Goal: Find specific page/section: Find specific page/section

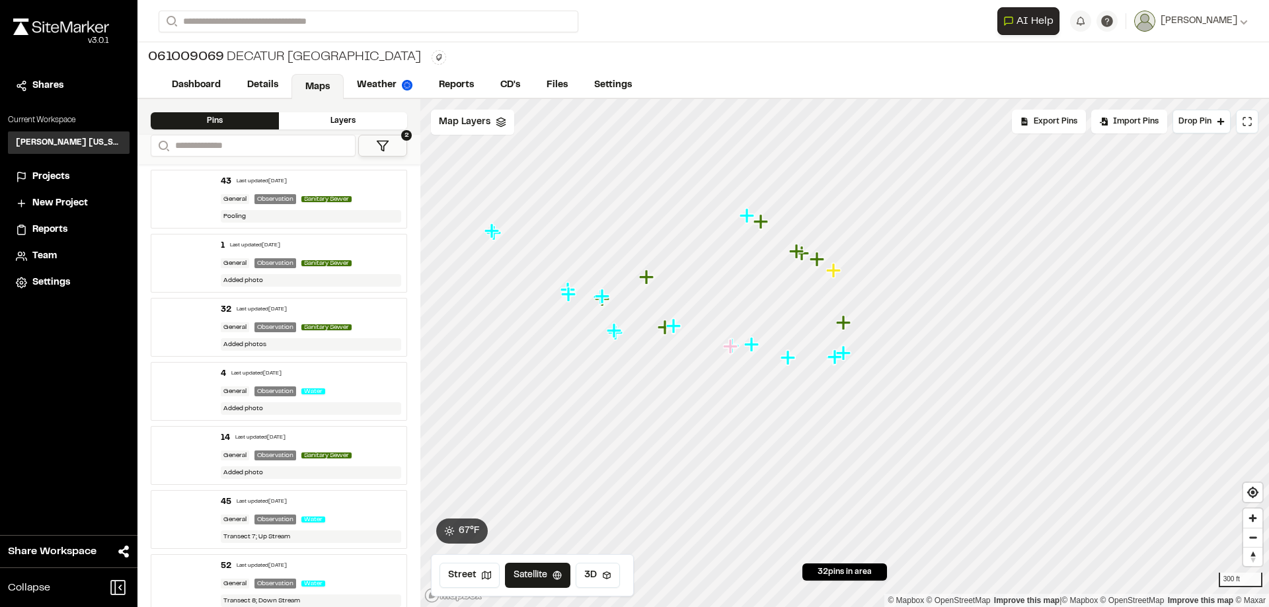
scroll to position [737, 0]
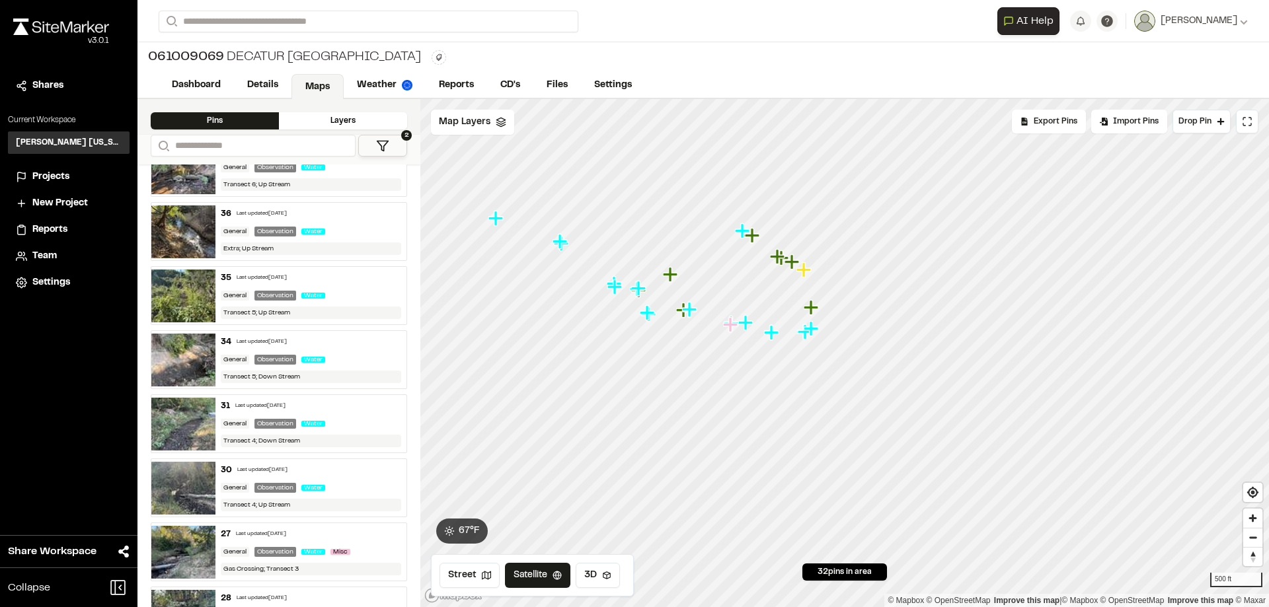
click at [379, 153] on button "2" at bounding box center [382, 146] width 49 height 22
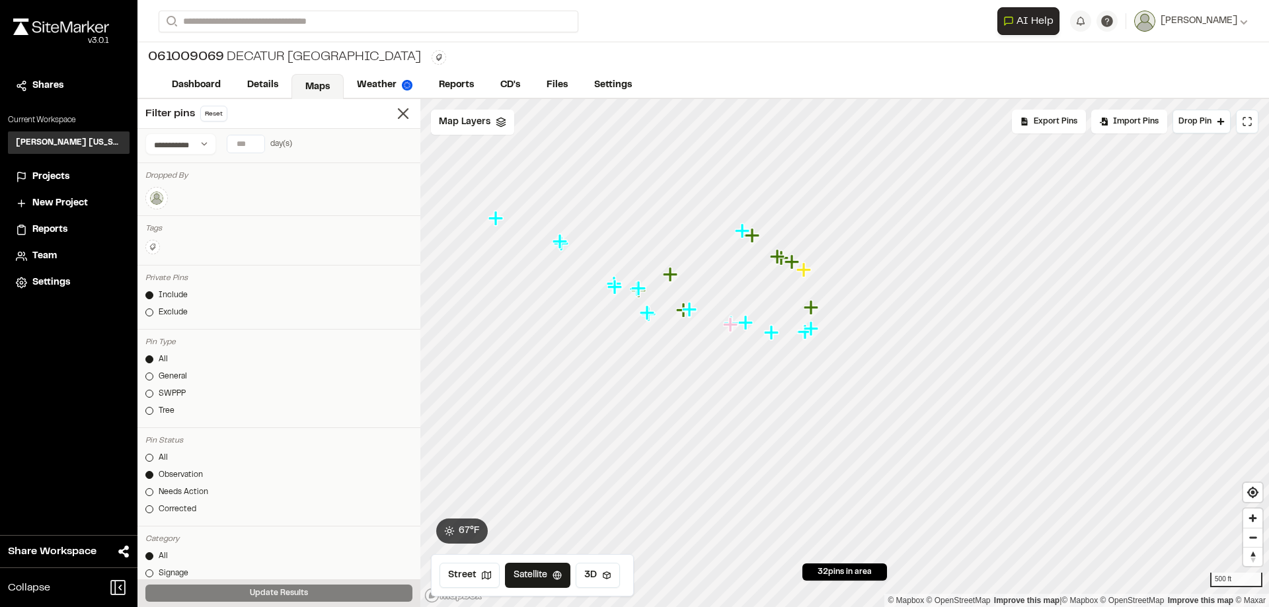
scroll to position [0, 0]
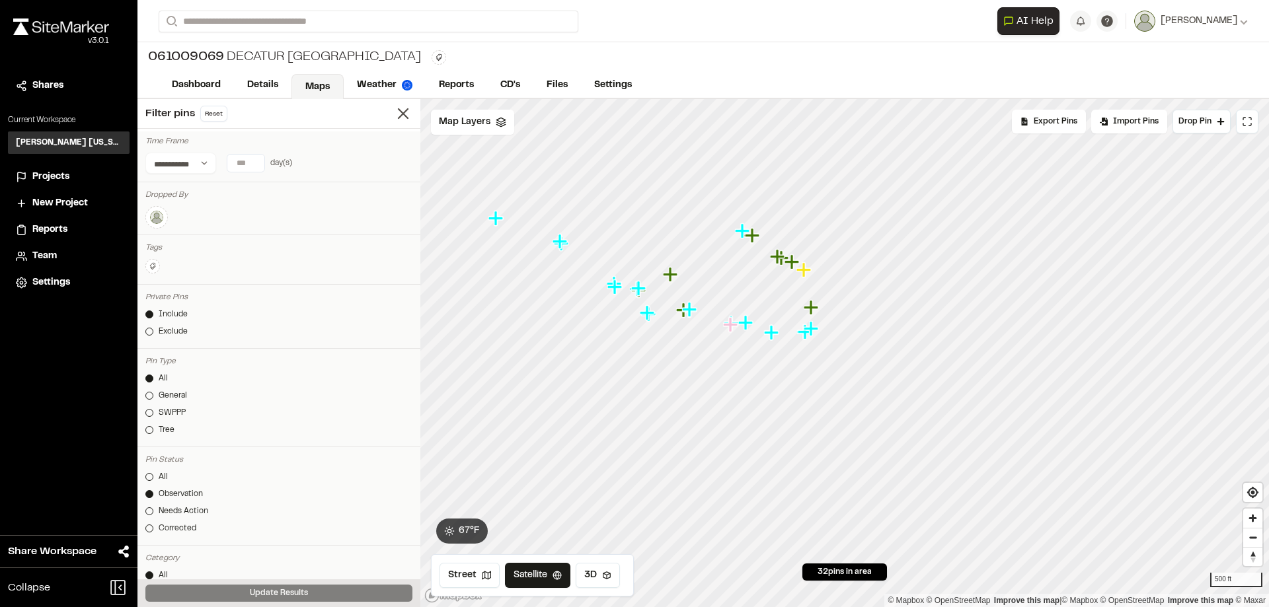
click at [155, 220] on img at bounding box center [157, 218] width 16 height 16
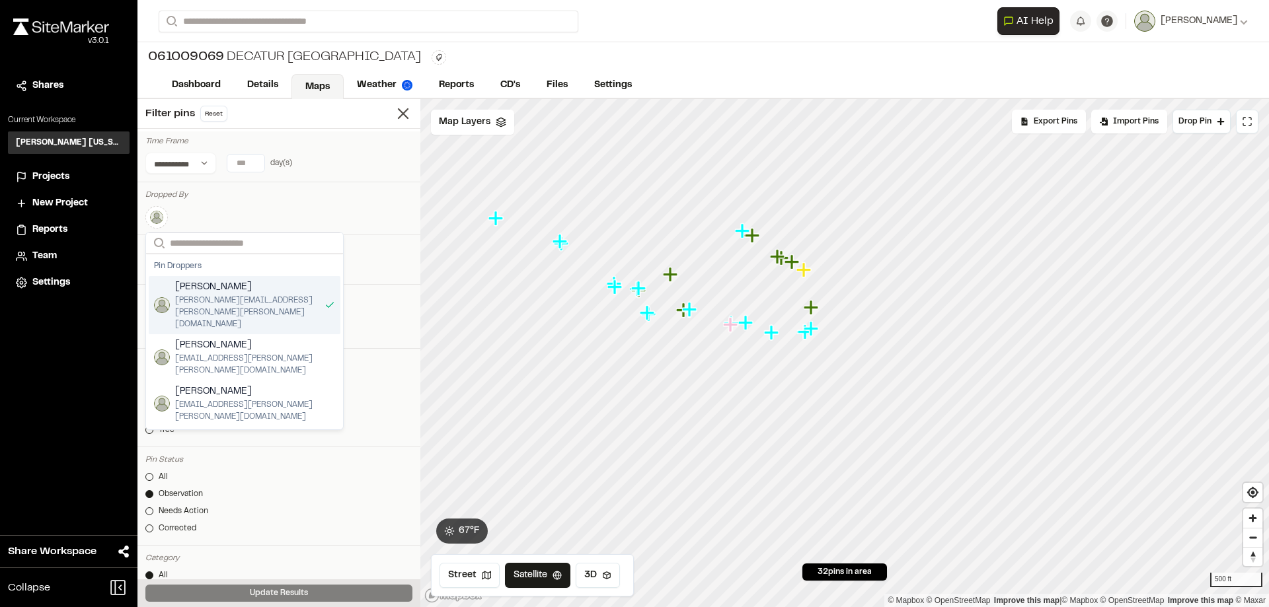
click at [212, 299] on span "[PERSON_NAME][EMAIL_ADDRESS][PERSON_NAME][PERSON_NAME][DOMAIN_NAME]" at bounding box center [247, 313] width 144 height 36
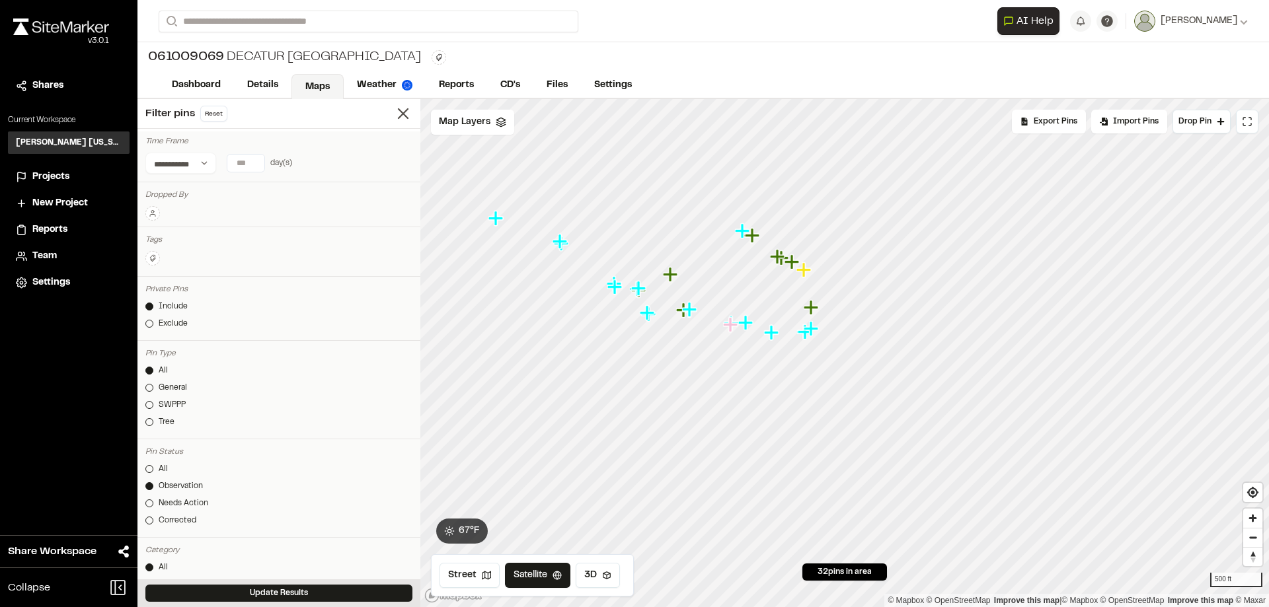
click at [350, 203] on div at bounding box center [278, 211] width 267 height 20
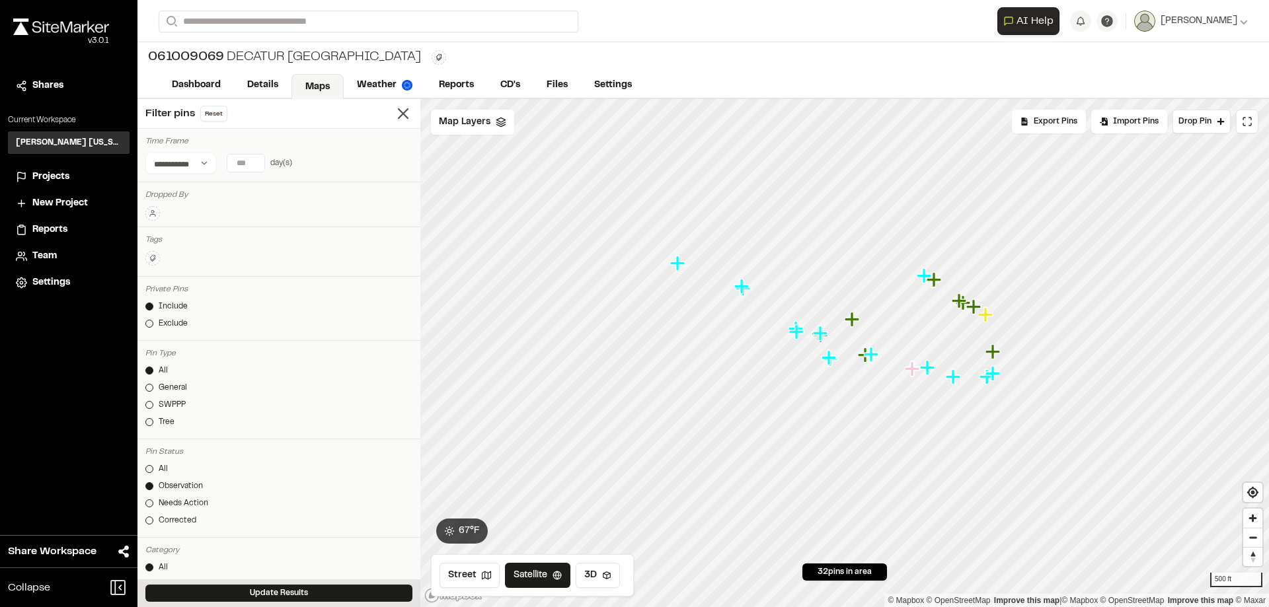
click at [677, 264] on icon "Map marker" at bounding box center [677, 263] width 15 height 15
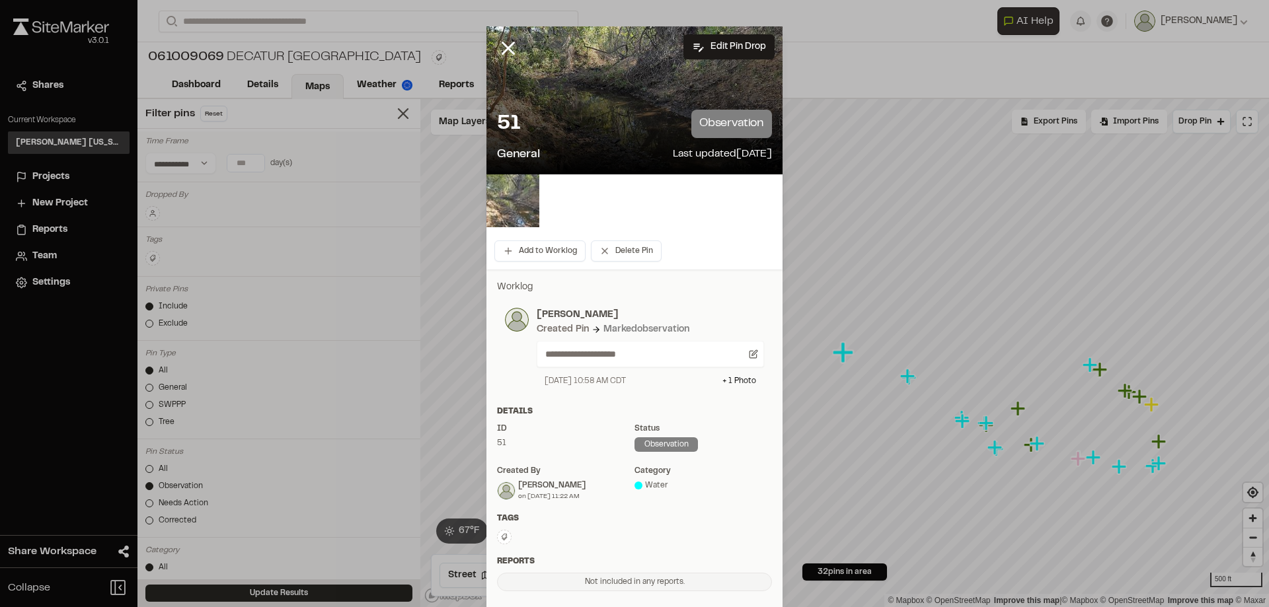
click at [528, 198] on img at bounding box center [512, 200] width 53 height 53
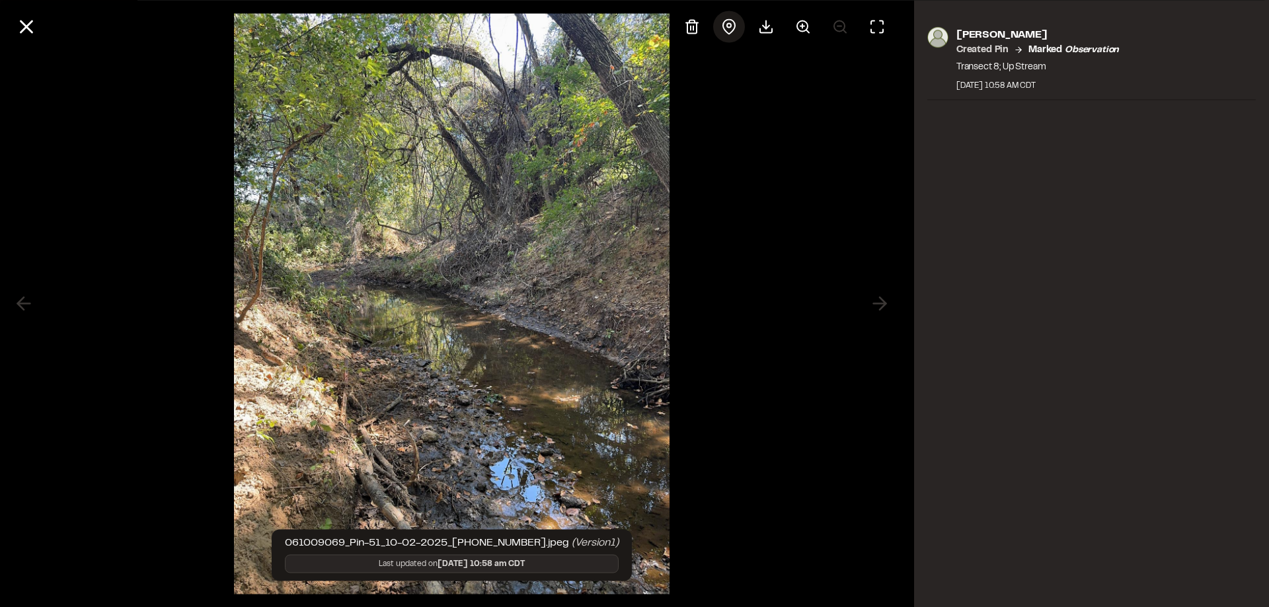
click at [734, 25] on icon at bounding box center [729, 27] width 16 height 16
click at [755, 143] on div at bounding box center [452, 303] width 904 height 607
click at [29, 32] on icon at bounding box center [26, 26] width 22 height 22
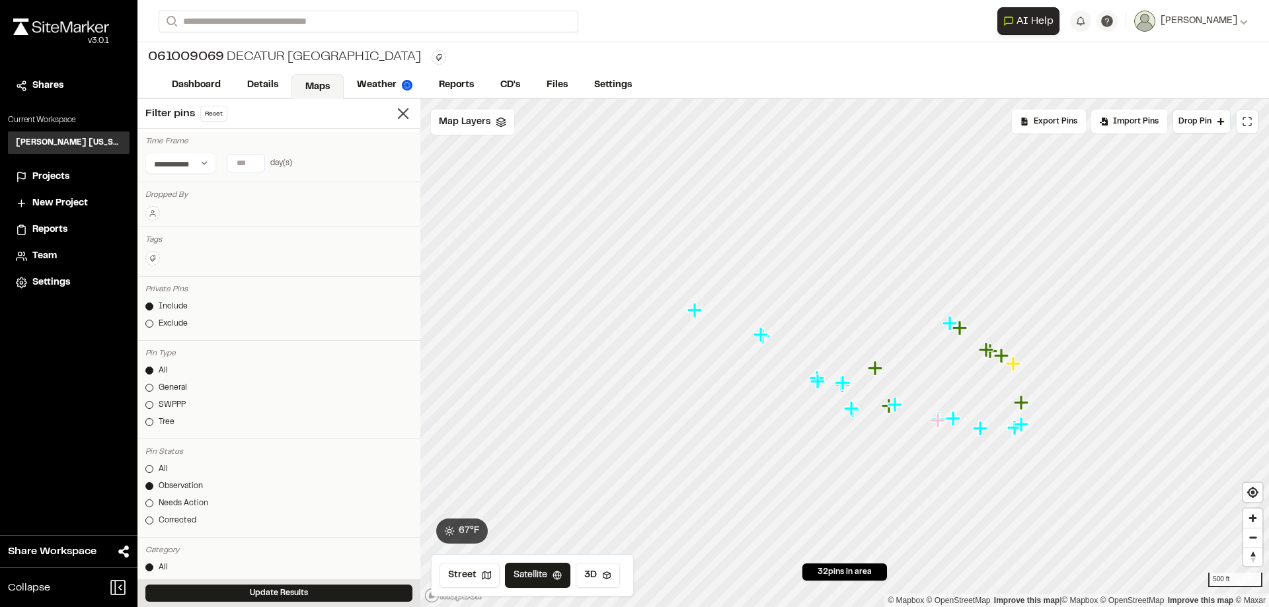
click at [856, 414] on icon "Map marker" at bounding box center [852, 409] width 17 height 17
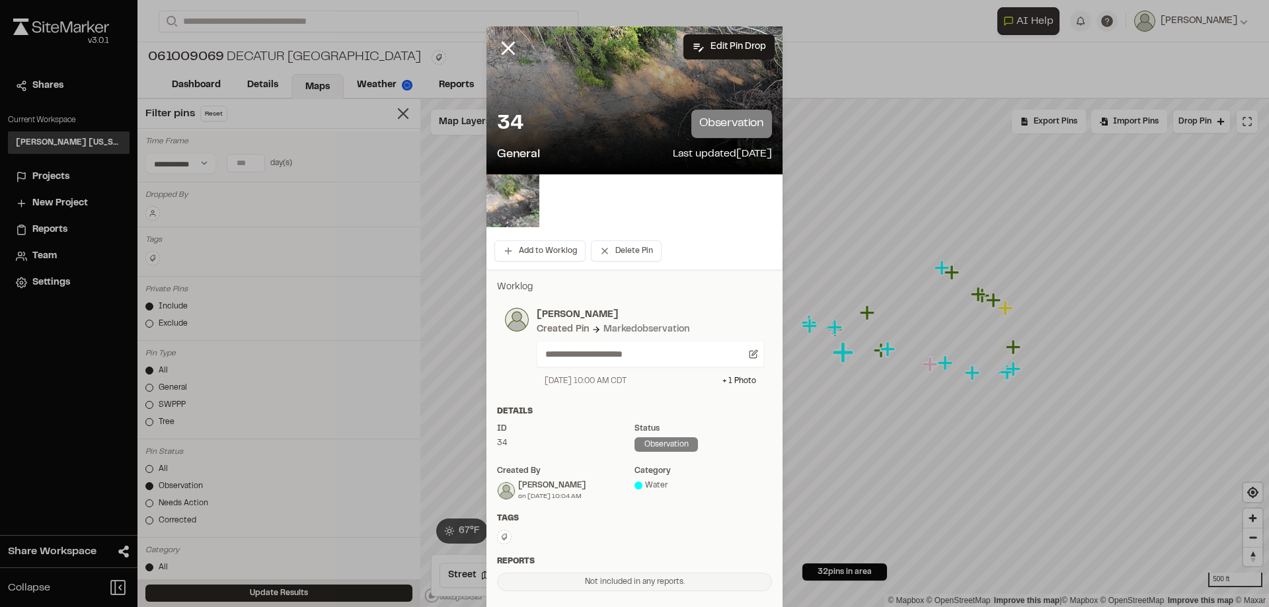
click at [522, 210] on img at bounding box center [512, 200] width 53 height 53
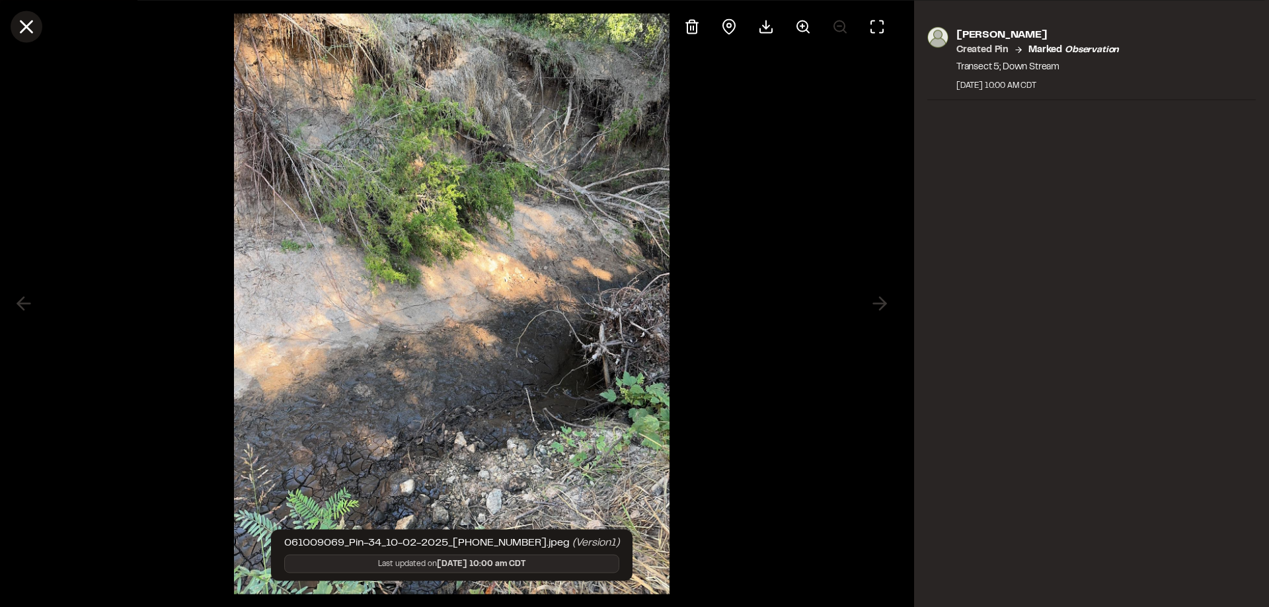
click at [29, 29] on line at bounding box center [26, 26] width 11 height 11
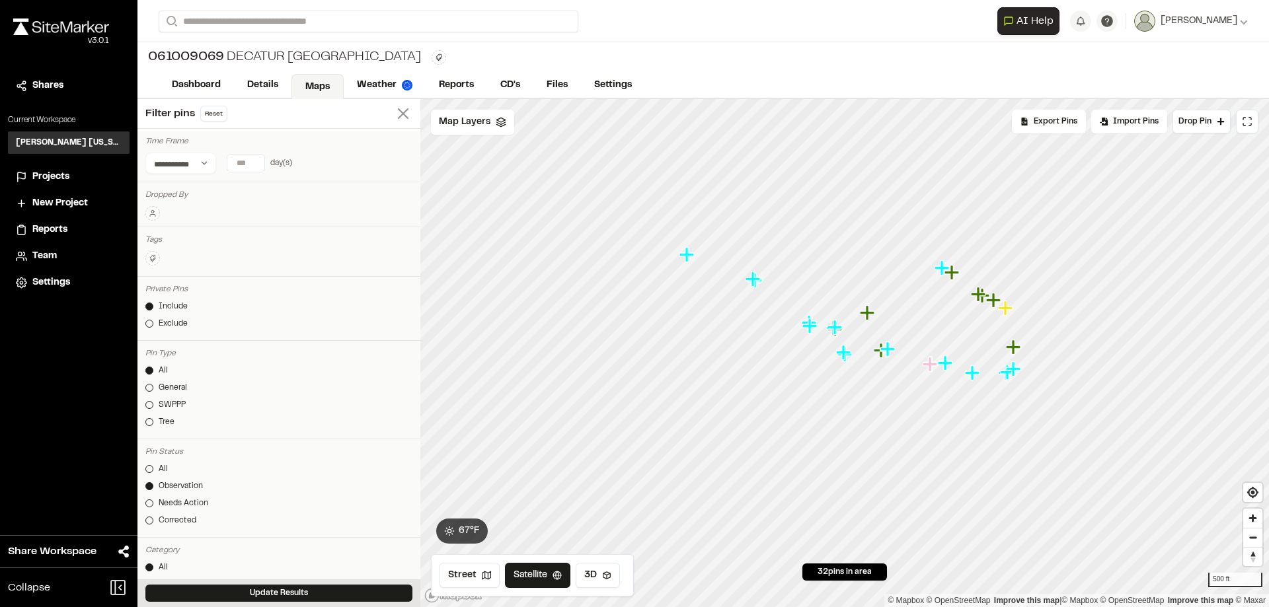
click at [394, 108] on icon at bounding box center [403, 113] width 19 height 19
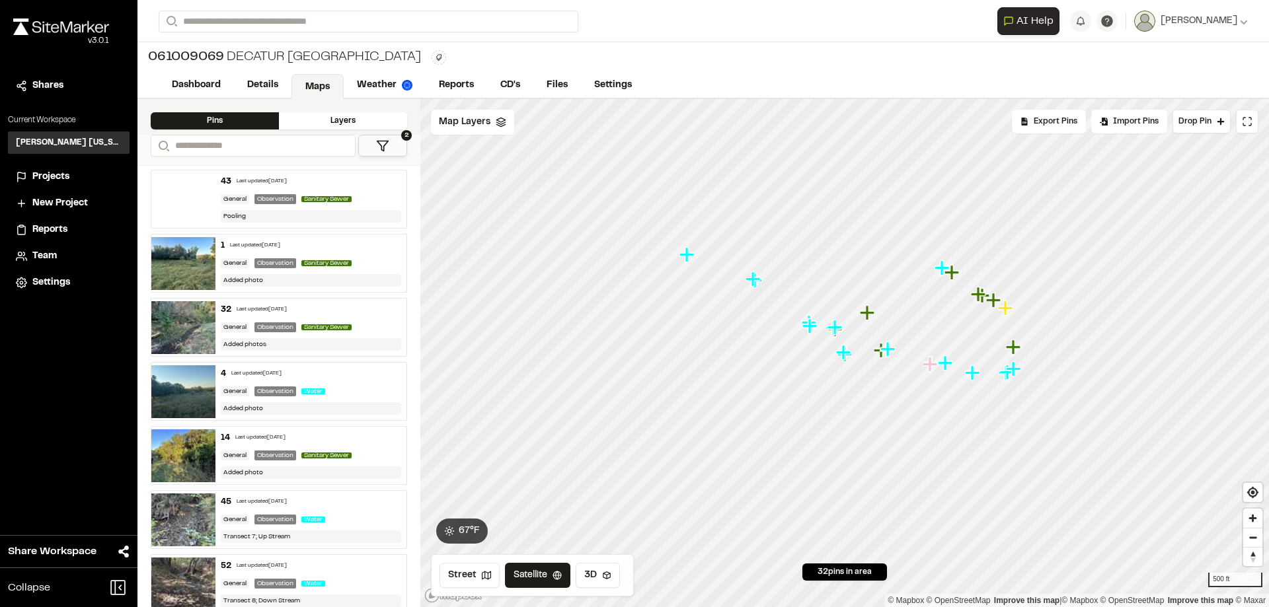
scroll to position [220, 0]
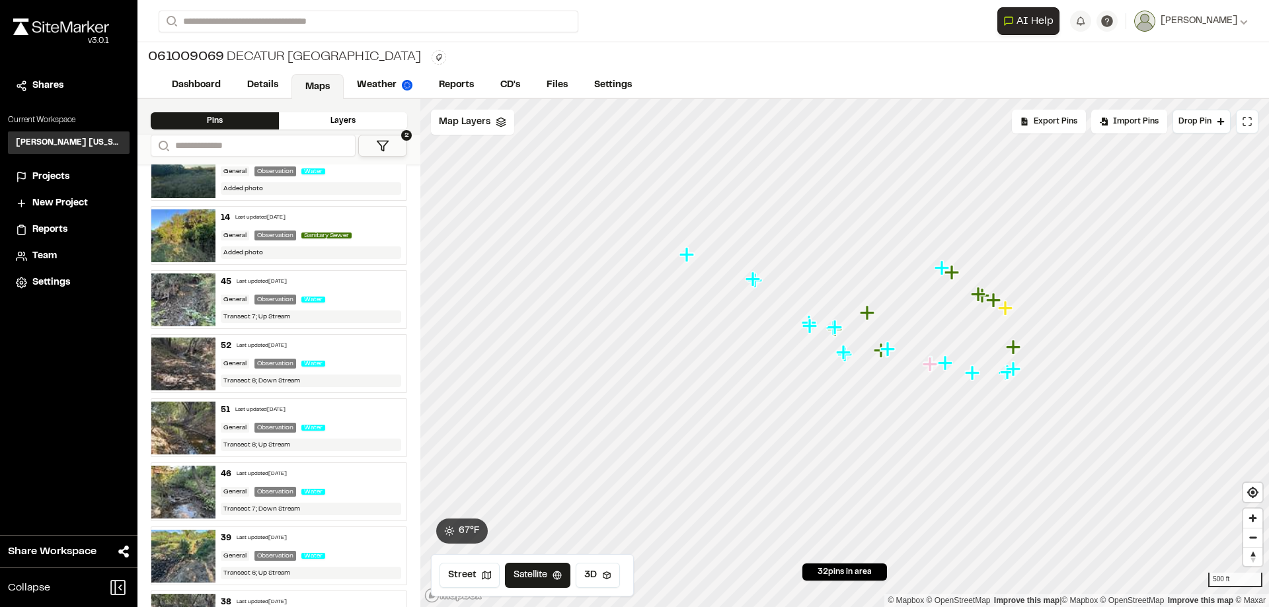
click at [159, 292] on img at bounding box center [183, 300] width 64 height 53
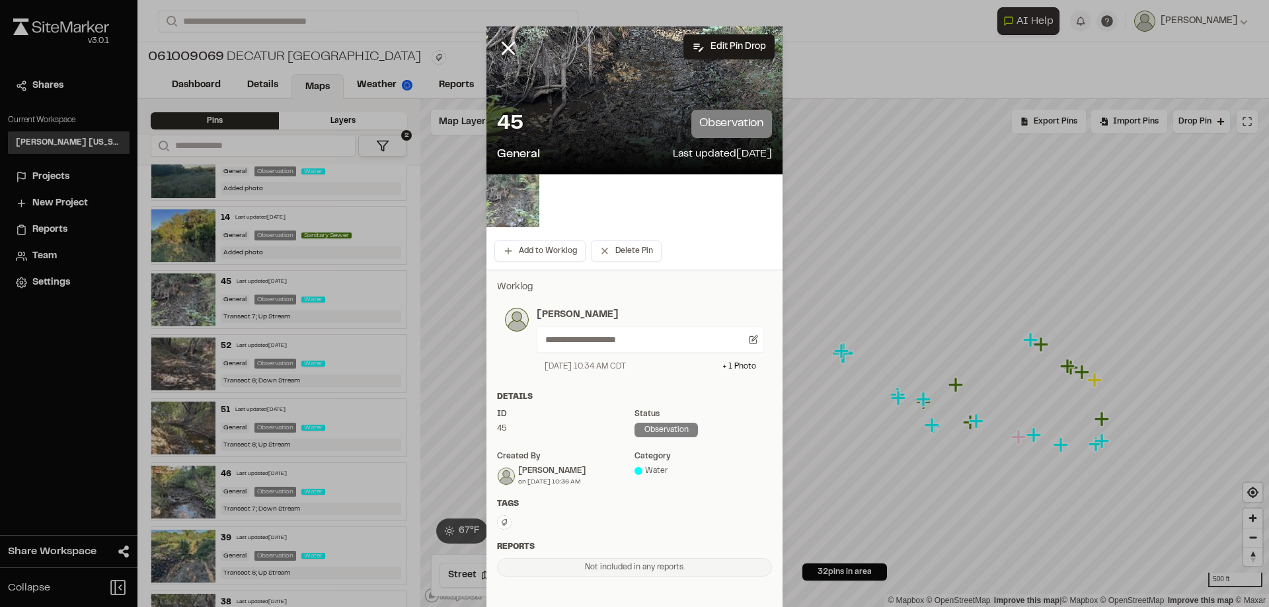
click at [492, 215] on img at bounding box center [512, 200] width 53 height 53
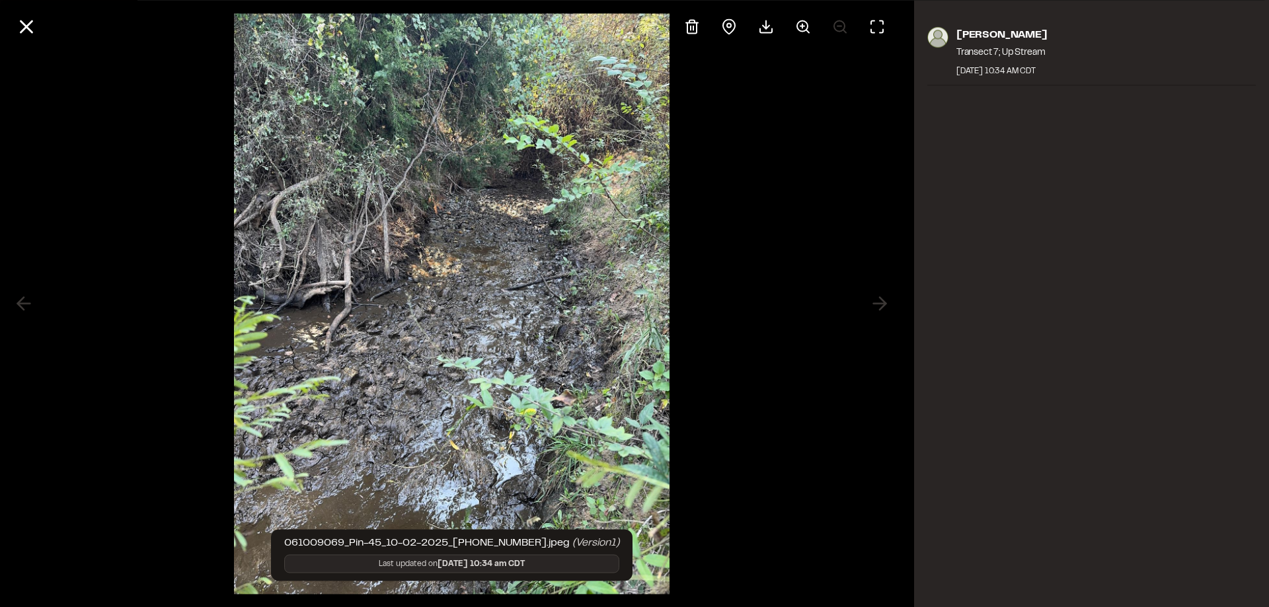
click at [974, 360] on div "[PERSON_NAME] Transect 7; Up Stream [DATE] 10:34 AM CDT" at bounding box center [1091, 303] width 355 height 607
click at [987, 235] on div "[PERSON_NAME] Transect 7; Up Stream [DATE] 10:34 AM CDT" at bounding box center [1091, 303] width 355 height 607
click at [36, 28] on icon at bounding box center [26, 26] width 22 height 22
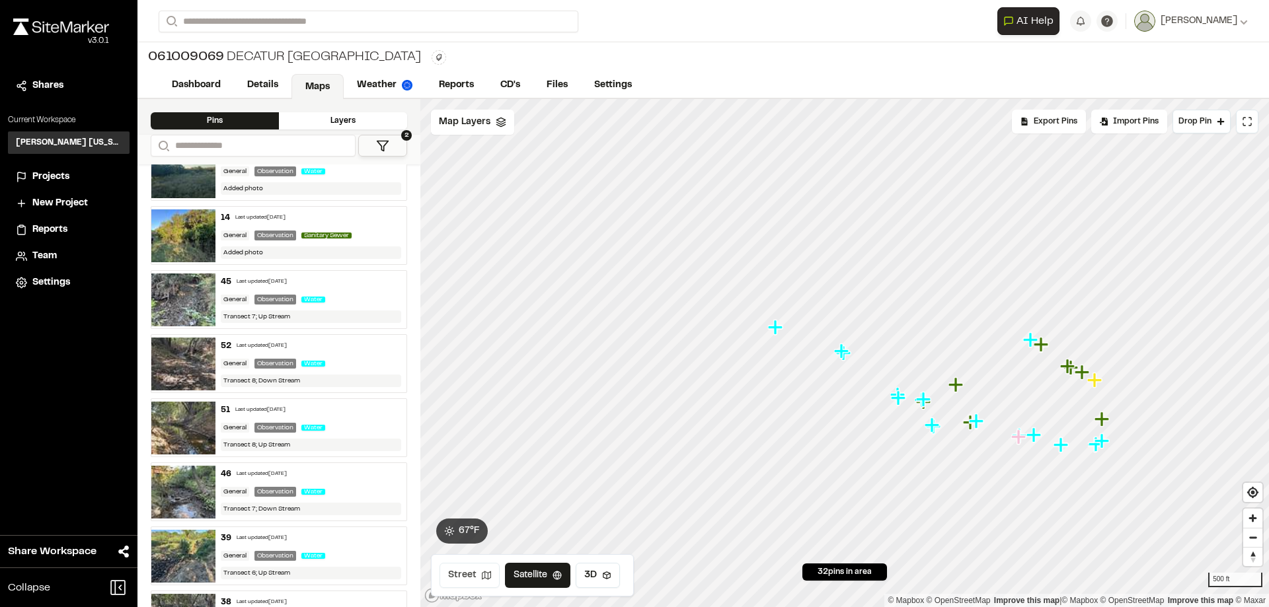
click at [476, 579] on button "Street" at bounding box center [470, 575] width 60 height 25
drag, startPoint x: 545, startPoint y: 578, endPoint x: 589, endPoint y: 578, distance: 43.6
click at [549, 577] on button "Satellite" at bounding box center [537, 575] width 69 height 25
click at [600, 579] on button "3D" at bounding box center [598, 575] width 44 height 25
click at [541, 582] on button "Satellite" at bounding box center [539, 575] width 69 height 25
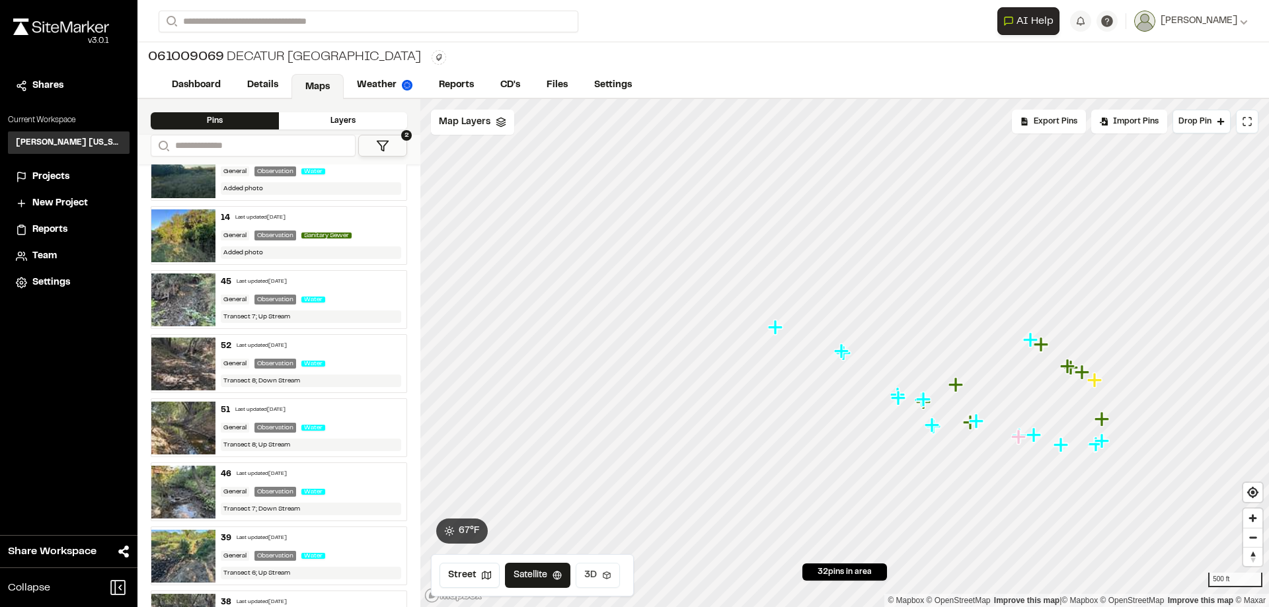
click at [584, 577] on button "3D" at bounding box center [598, 575] width 44 height 25
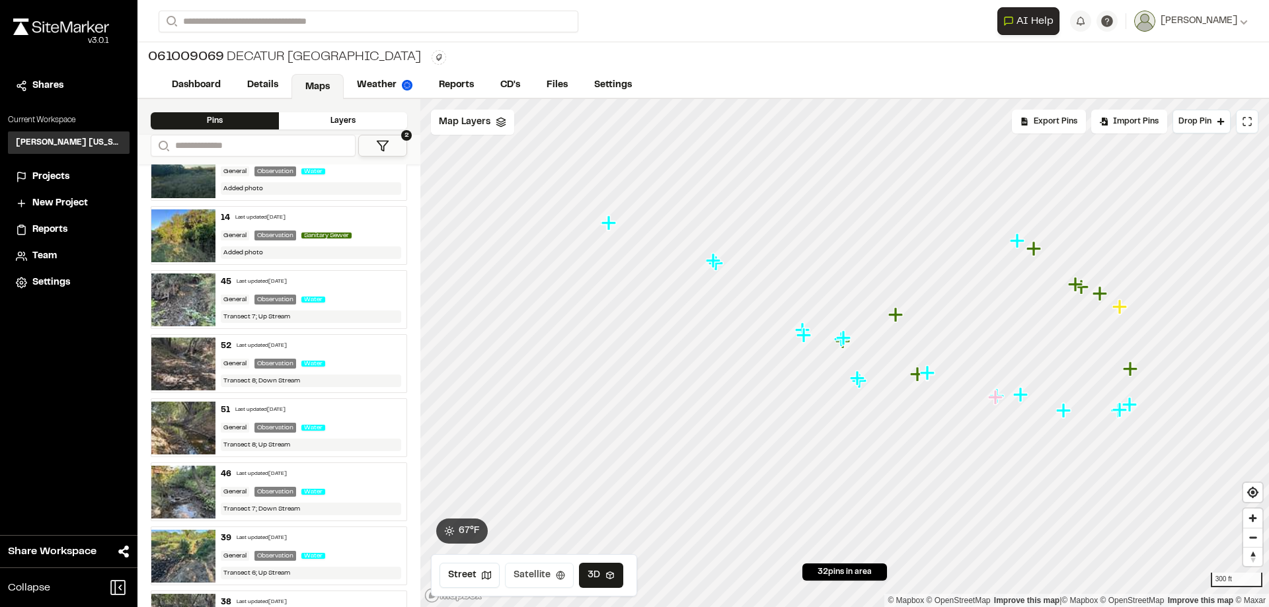
click at [541, 580] on button "Satellite" at bounding box center [539, 575] width 69 height 25
click at [596, 578] on button "3D" at bounding box center [598, 575] width 44 height 25
click at [596, 578] on button "3D" at bounding box center [601, 575] width 44 height 25
click at [551, 582] on button "Satellite" at bounding box center [539, 575] width 69 height 25
click at [588, 576] on button "3D" at bounding box center [598, 575] width 44 height 25
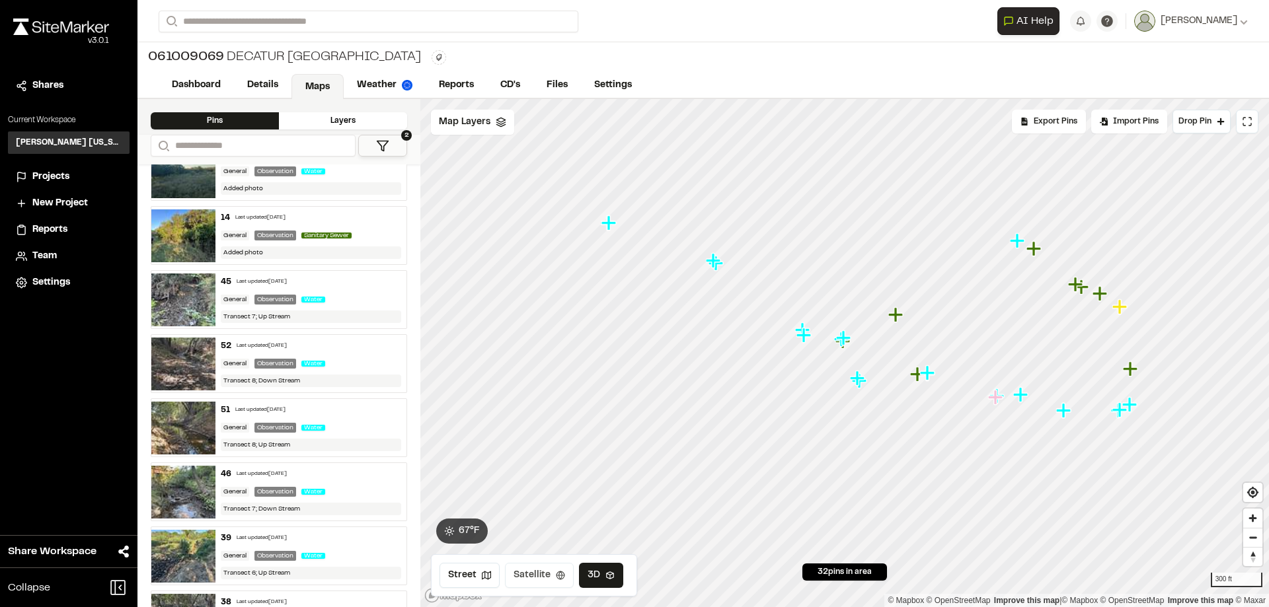
drag, startPoint x: 553, startPoint y: 575, endPoint x: 571, endPoint y: 575, distance: 17.8
click at [556, 575] on icon at bounding box center [560, 575] width 9 height 9
click at [588, 573] on button "3D" at bounding box center [598, 575] width 44 height 25
click at [553, 575] on button "Satellite" at bounding box center [539, 575] width 69 height 25
click at [586, 575] on button "3D" at bounding box center [598, 575] width 44 height 25
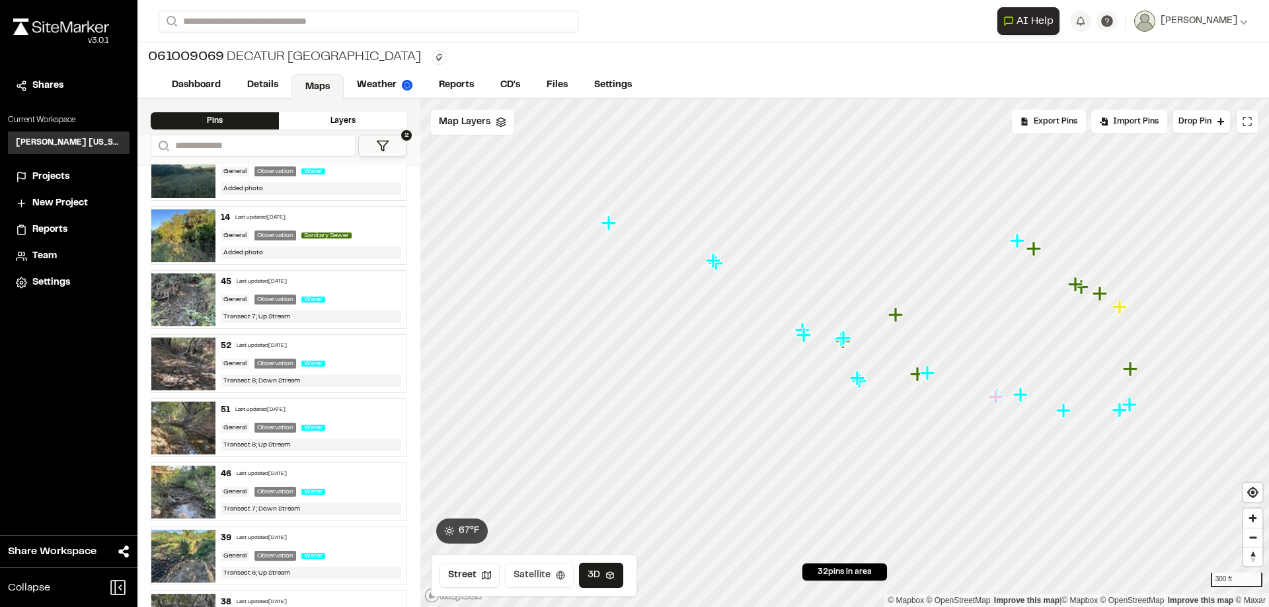
click at [561, 577] on icon at bounding box center [560, 575] width 9 height 9
click at [590, 576] on button "3D" at bounding box center [598, 575] width 44 height 25
click at [557, 576] on icon at bounding box center [560, 575] width 9 height 9
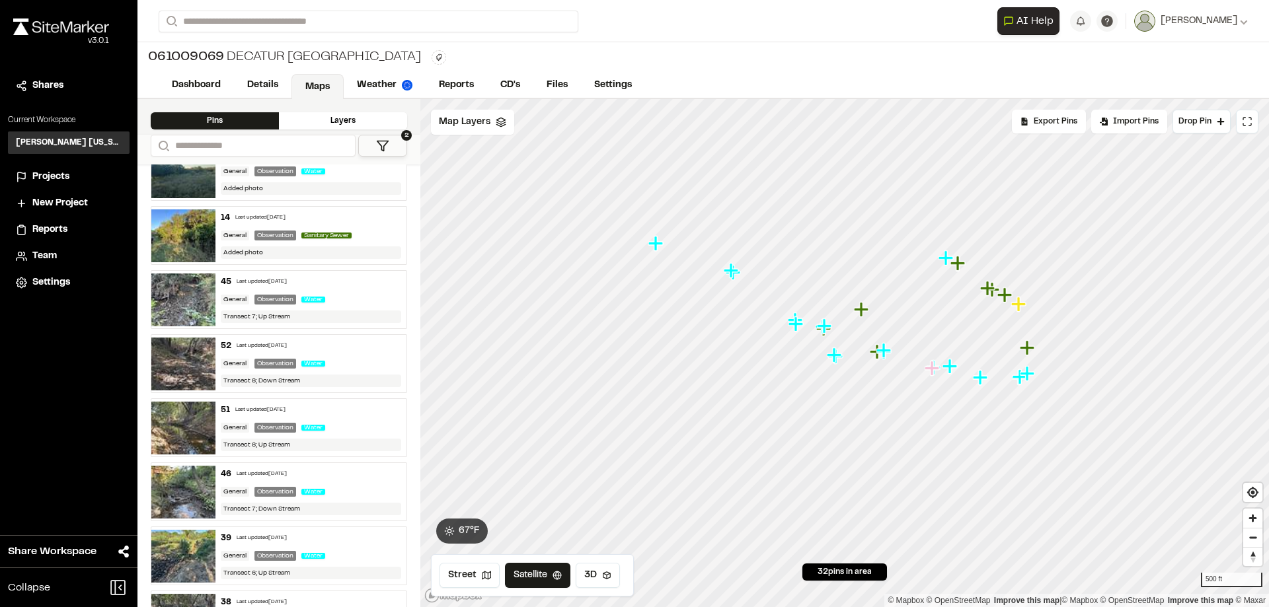
scroll to position [0, 0]
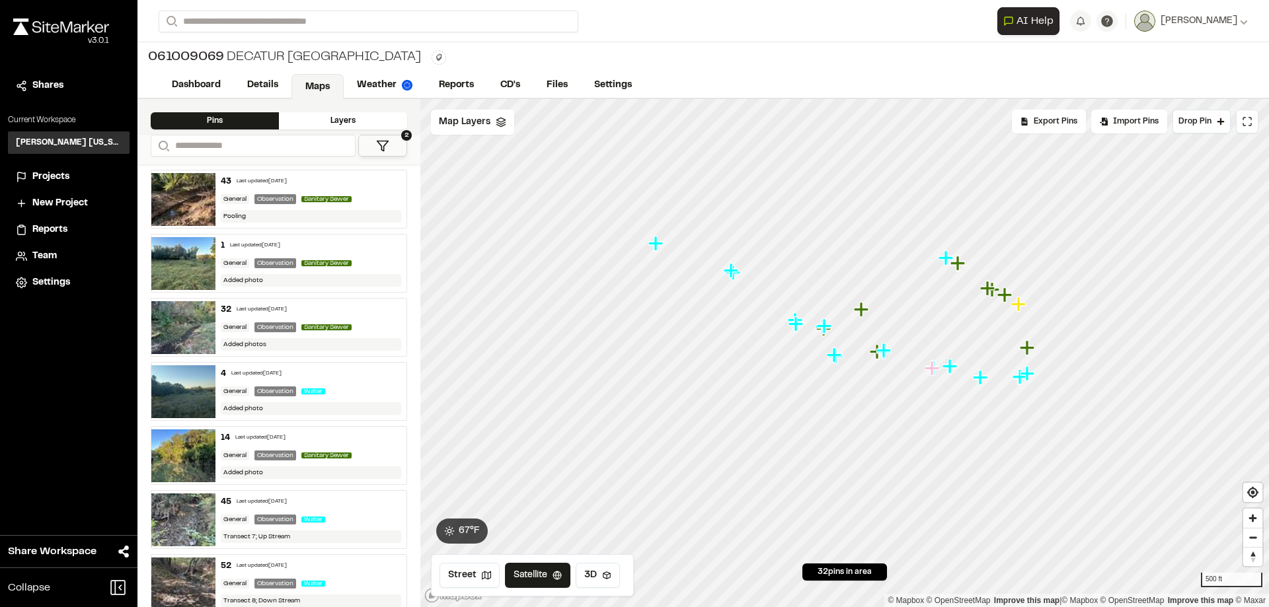
click at [396, 141] on button "2" at bounding box center [382, 146] width 49 height 22
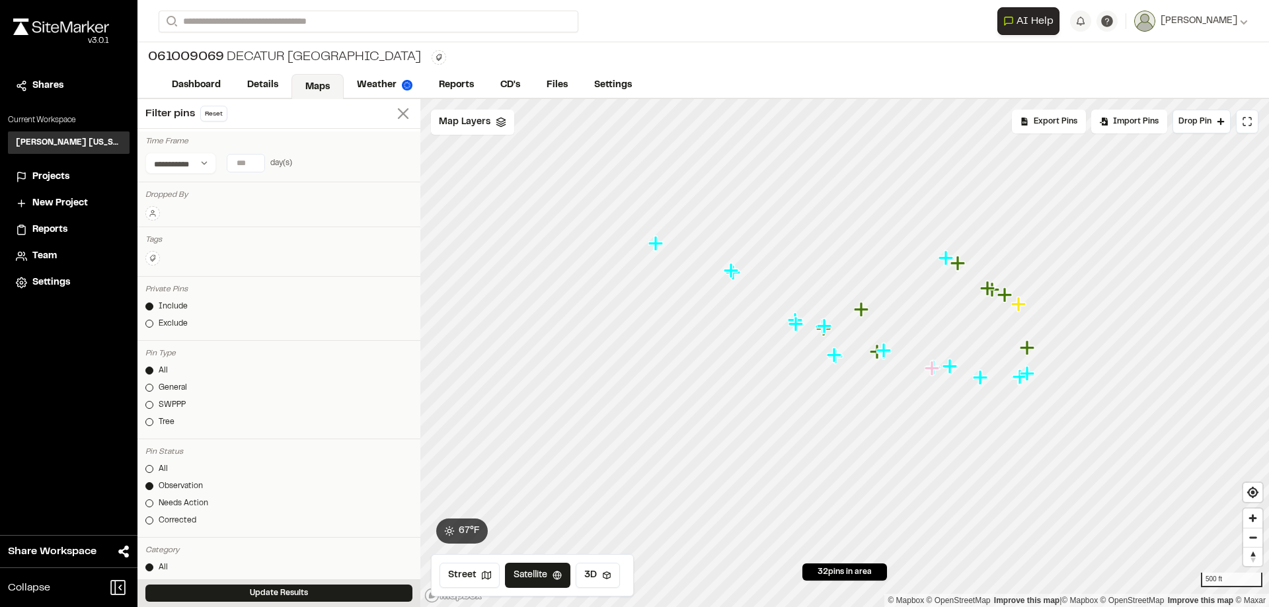
click at [399, 117] on line at bounding box center [403, 113] width 9 height 9
